Goal: Information Seeking & Learning: Compare options

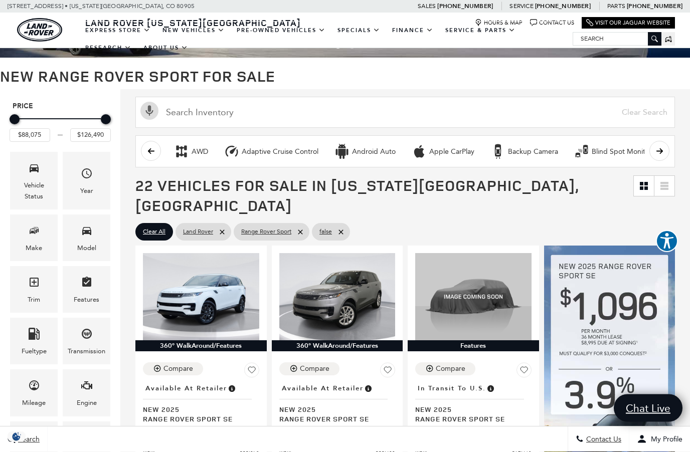
scroll to position [64, 0]
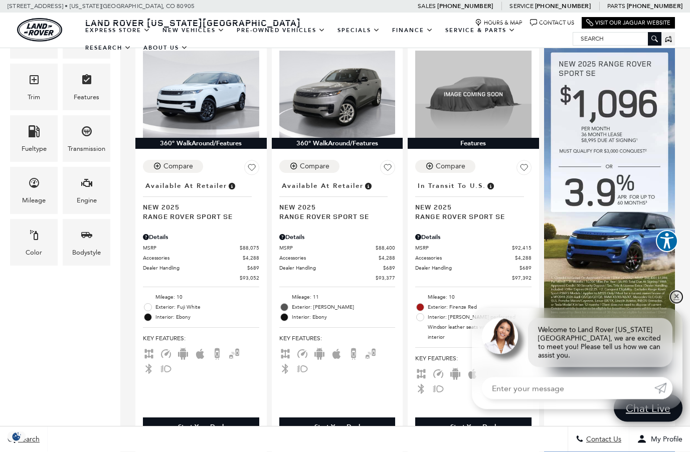
click at [681, 303] on link "✕" at bounding box center [676, 297] width 12 height 12
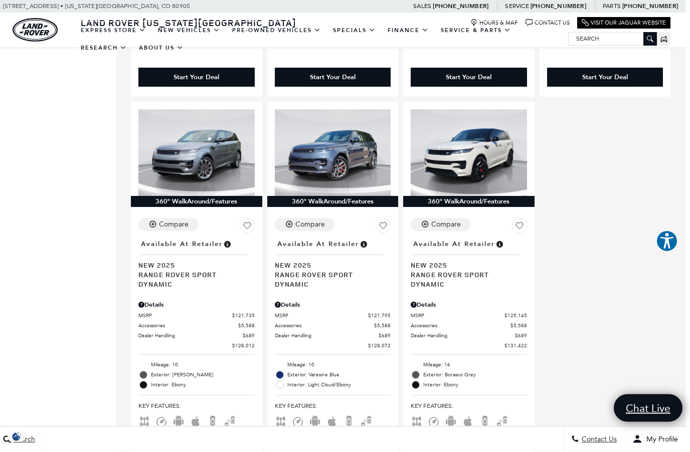
scroll to position [2255, 5]
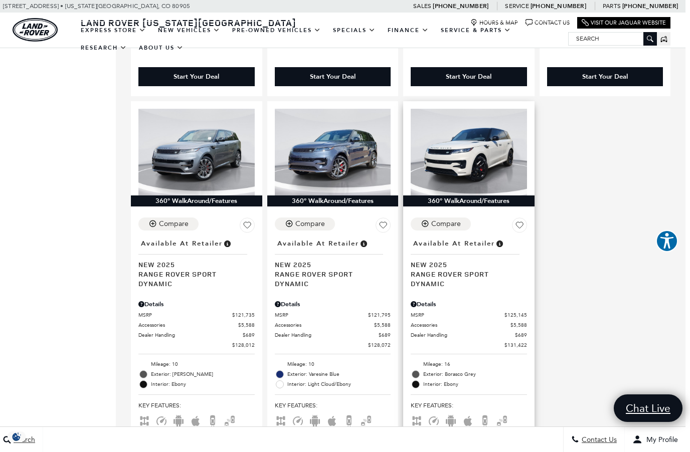
click at [491, 237] on link "Location : Available at Retailer New 2025 Range Rover Sport Dynamic" at bounding box center [469, 263] width 116 height 52
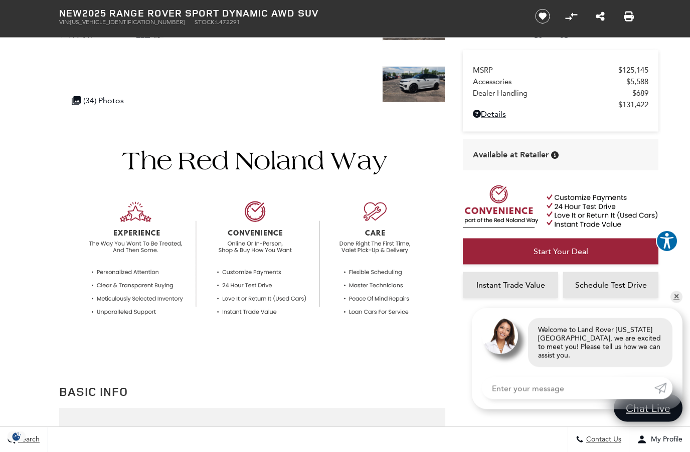
scroll to position [218, 0]
click at [673, 303] on link "✕" at bounding box center [676, 297] width 12 height 12
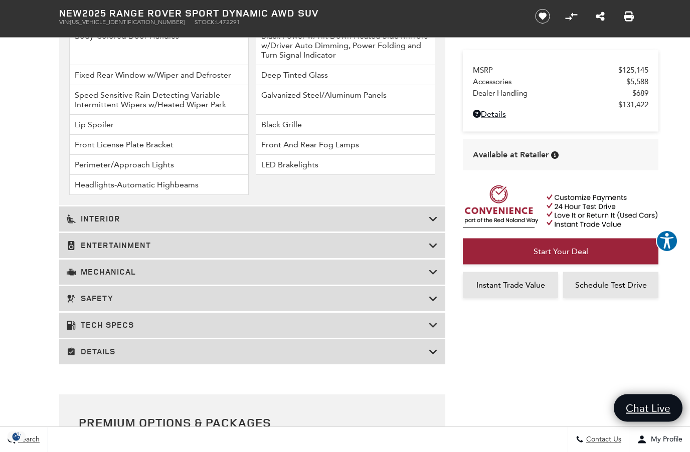
scroll to position [1669, 0]
click at [83, 277] on h3 "Mechanical" at bounding box center [248, 272] width 362 height 10
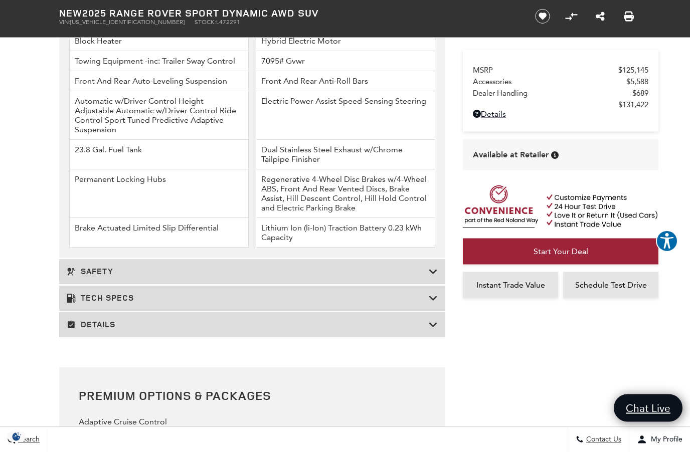
scroll to position [1706, 0]
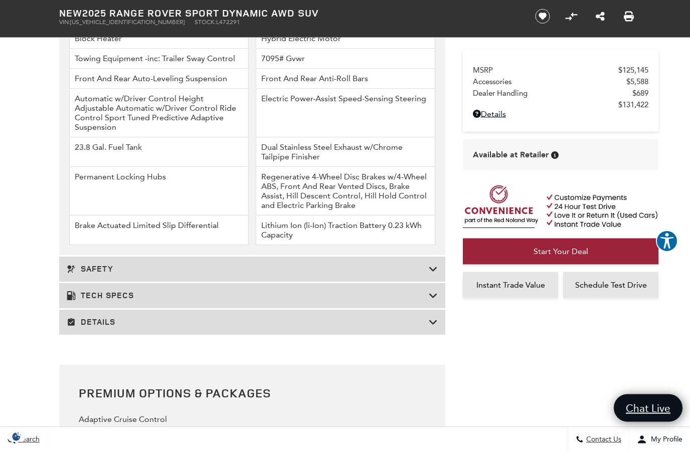
click at [83, 328] on h3 "Details" at bounding box center [248, 323] width 362 height 10
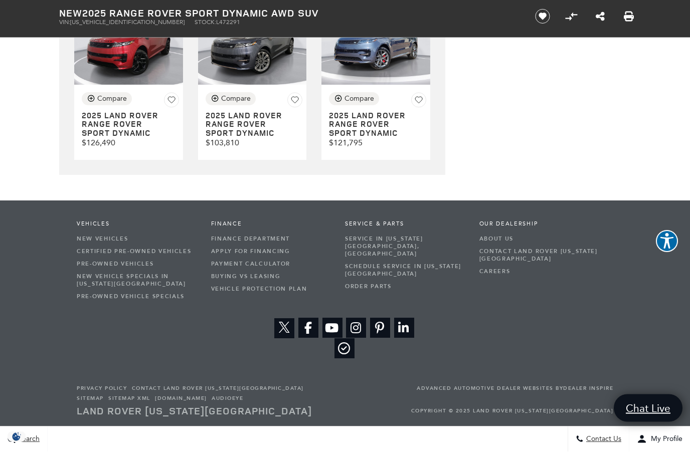
scroll to position [4949, 0]
click at [392, 138] on h3 "2025 Land Rover Range Rover Sport Dynamic" at bounding box center [368, 125] width 78 height 27
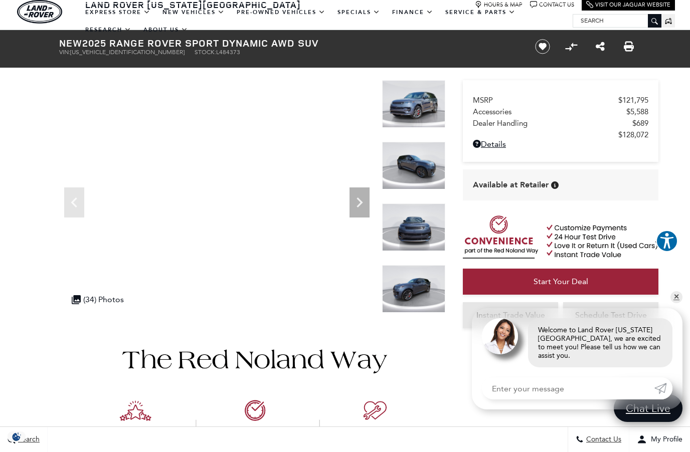
scroll to position [6, 0]
